Goal: Navigation & Orientation: Understand site structure

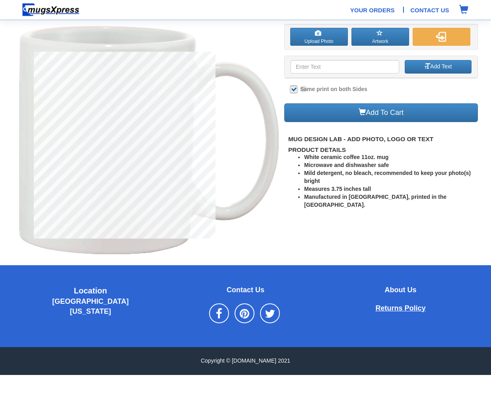
click at [401, 308] on span "Returns Policy" at bounding box center [401, 308] width 50 height 8
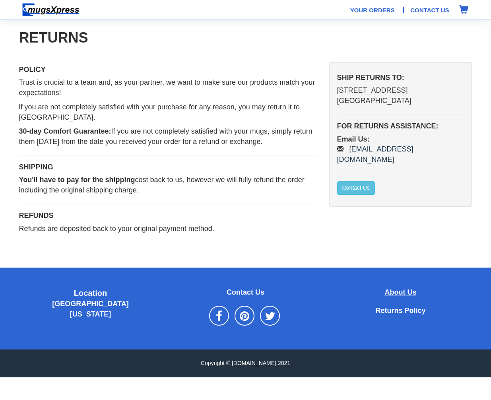
click at [401, 288] on span "About Us" at bounding box center [401, 292] width 32 height 8
